Goal: Task Accomplishment & Management: Complete application form

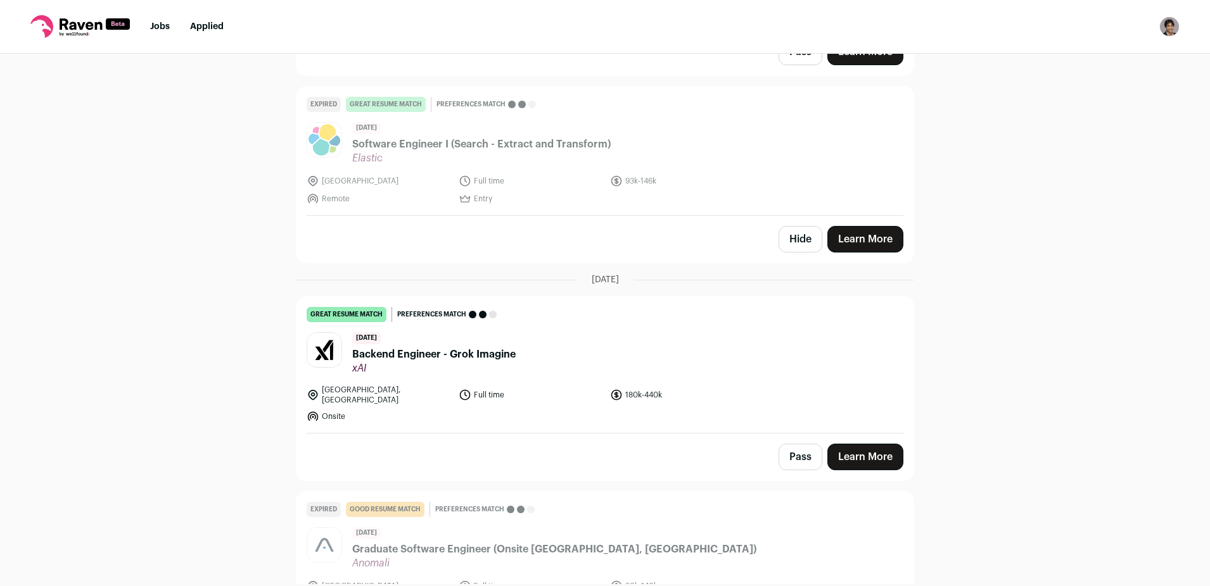
scroll to position [272, 0]
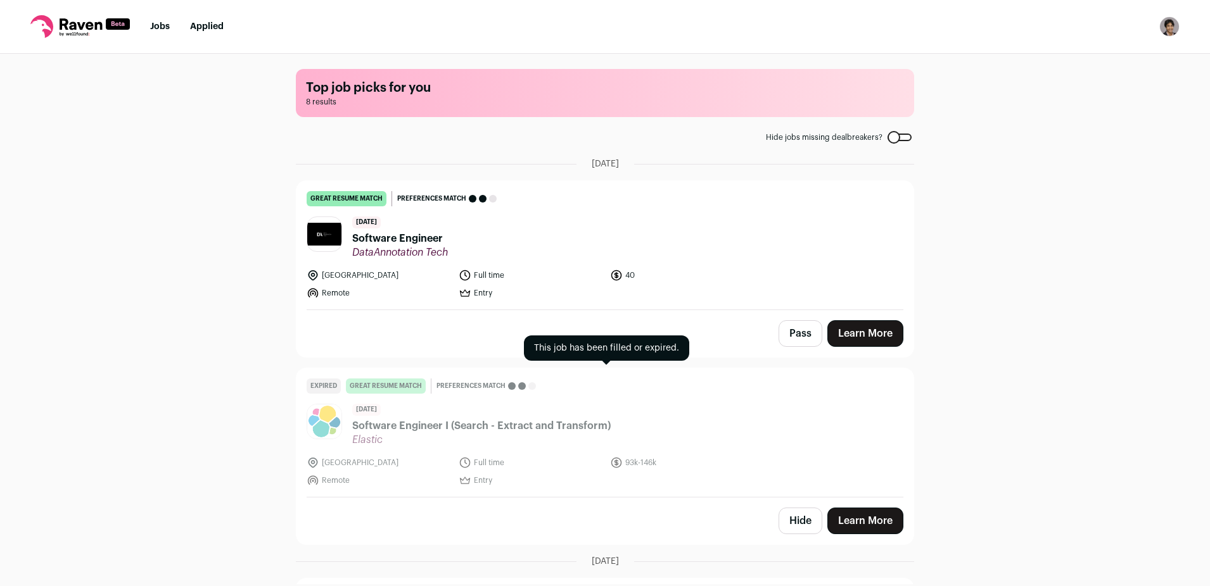
click at [581, 413] on div "1 day ago Software Engineer I (Search - Extract and Transform) Elastic" at bounding box center [481, 425] width 258 height 42
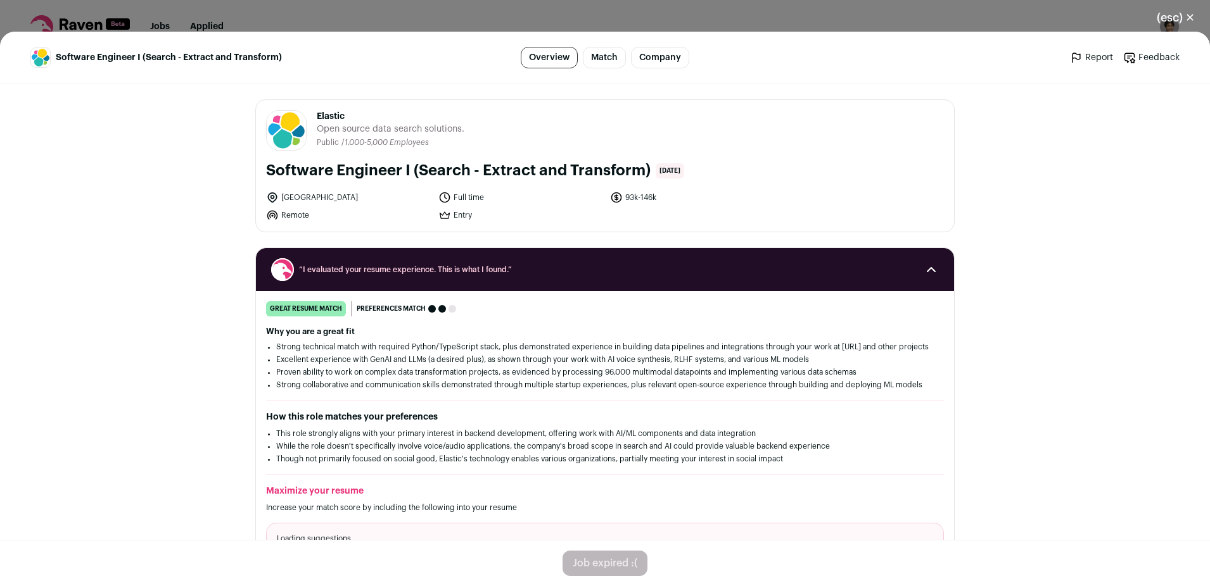
click at [598, 563] on div "Job expired :(" at bounding box center [604, 563] width 85 height 25
click at [320, 4] on div "(esc) ✕ Software Engineer I (Search - Extract and Transform) Overview Match Com…" at bounding box center [605, 293] width 1210 height 586
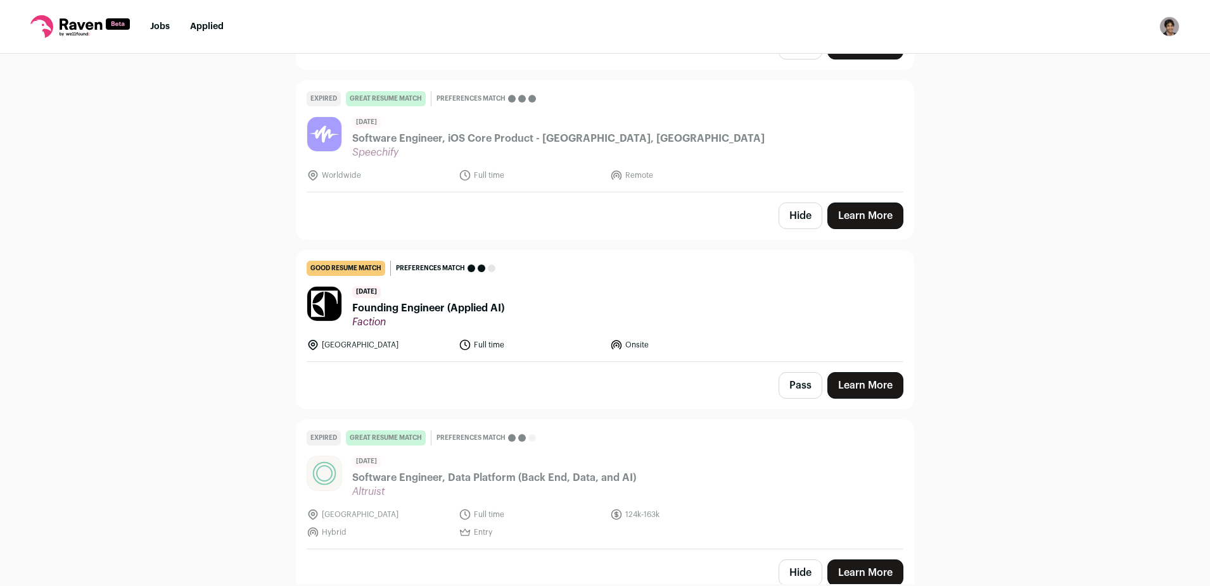
scroll to position [1092, 0]
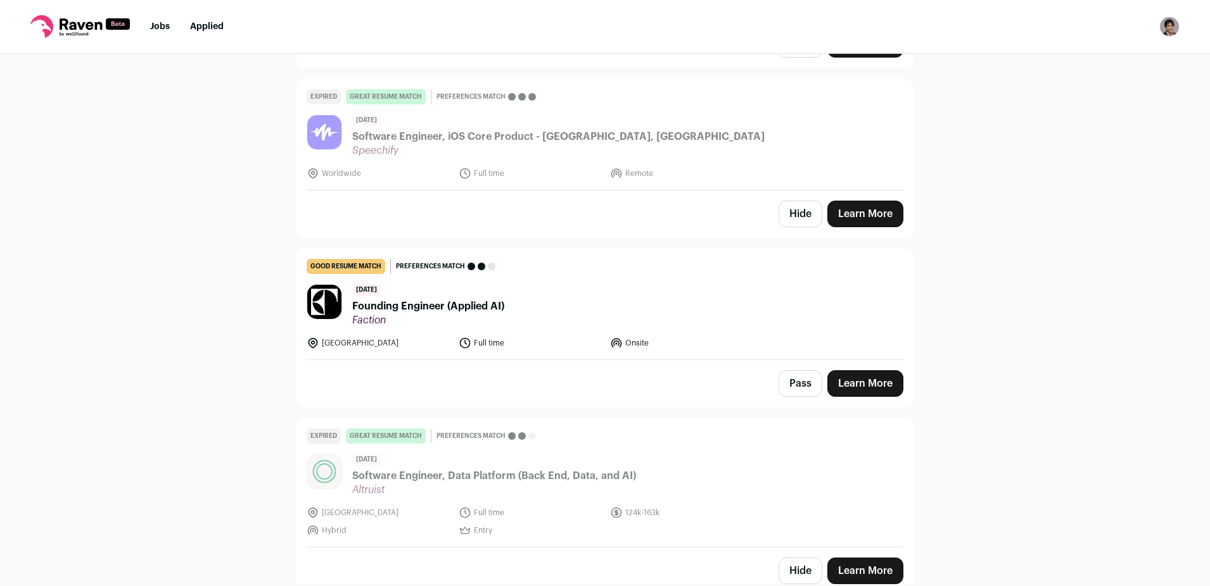
click at [475, 299] on span "Founding Engineer (Applied AI)" at bounding box center [428, 306] width 152 height 15
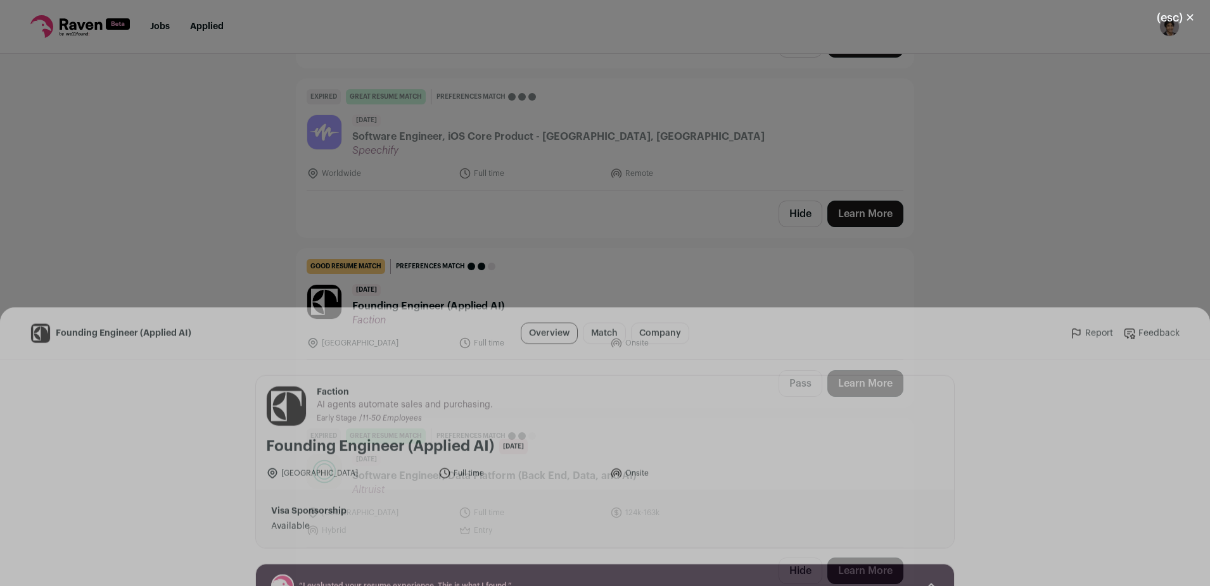
click at [638, 555] on button "I'm Interested" at bounding box center [632, 563] width 89 height 27
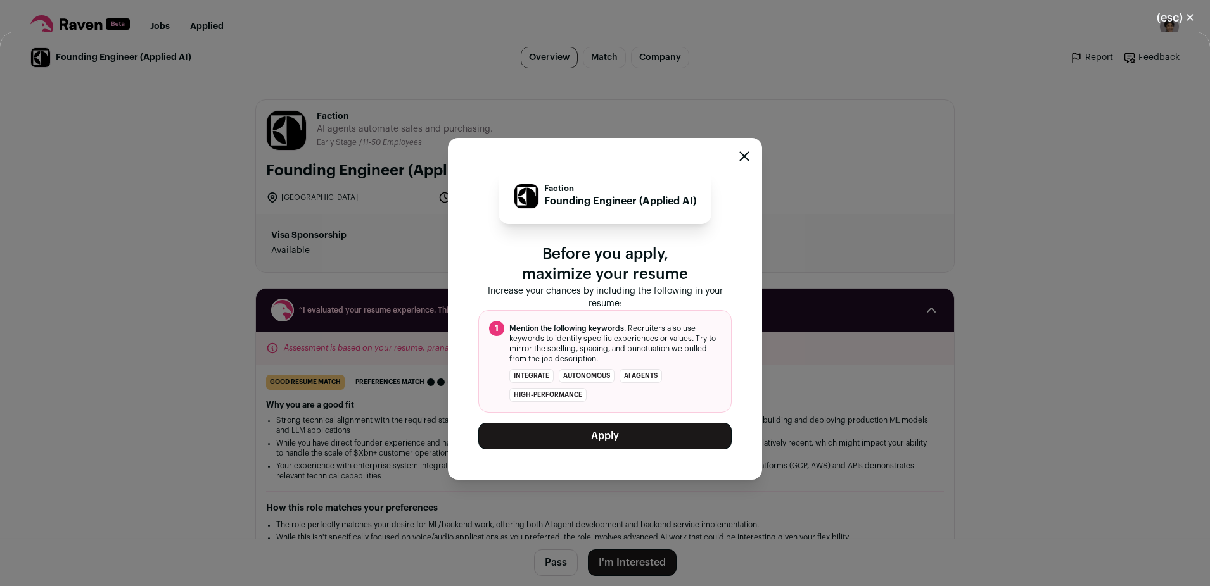
click at [628, 446] on button "Apply" at bounding box center [604, 436] width 253 height 27
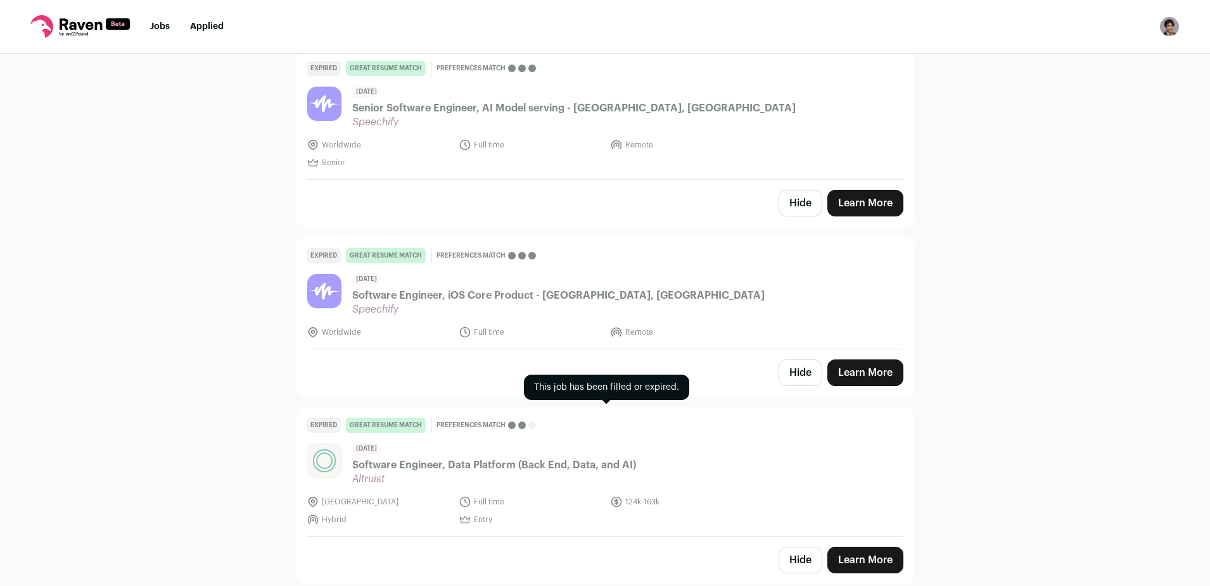
scroll to position [926, 0]
